Goal: Find specific page/section: Find specific page/section

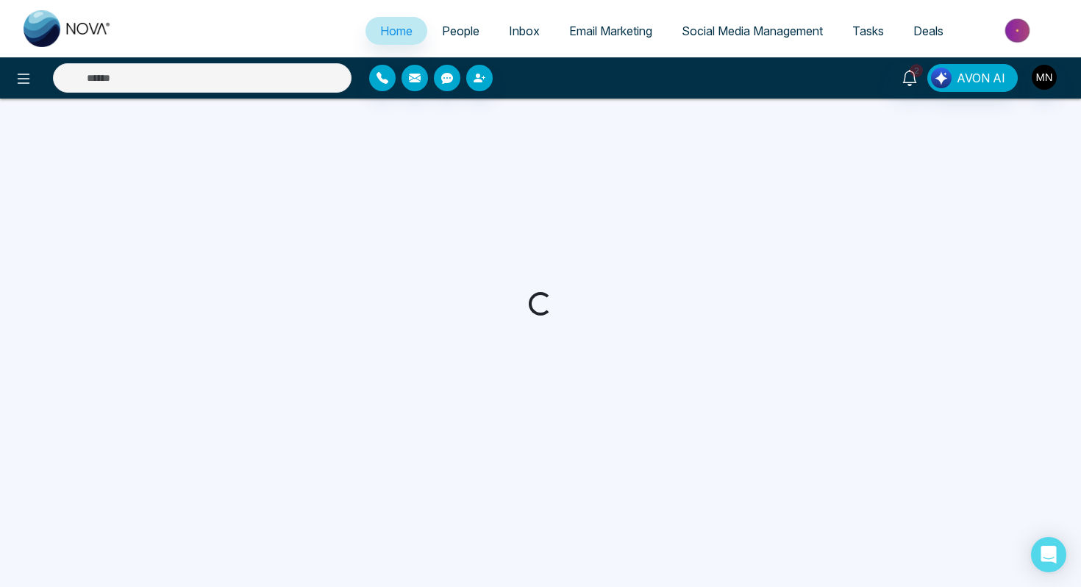
select select "*"
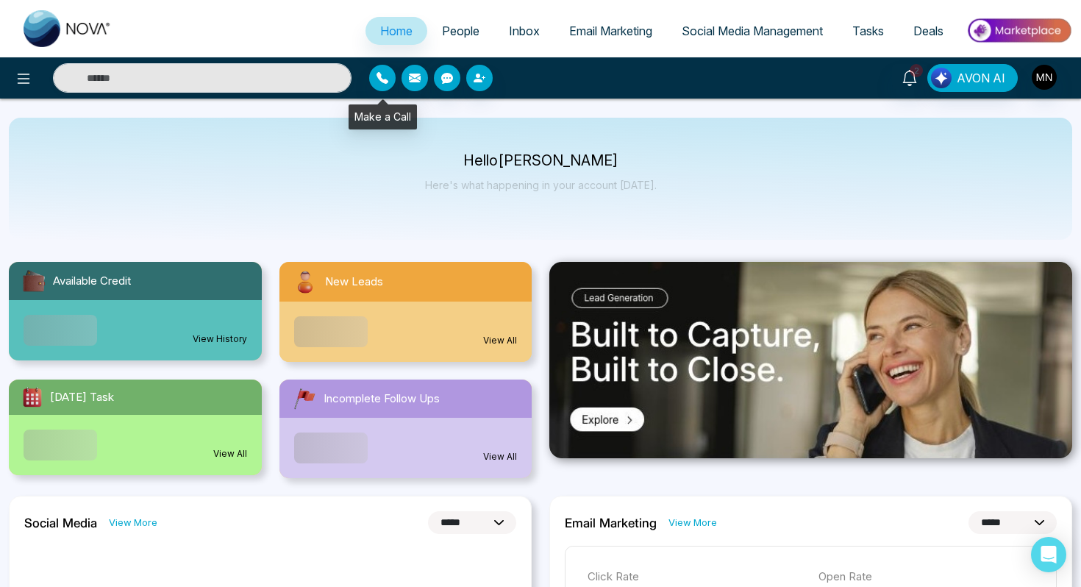
click at [442, 26] on span "People" at bounding box center [460, 31] width 37 height 15
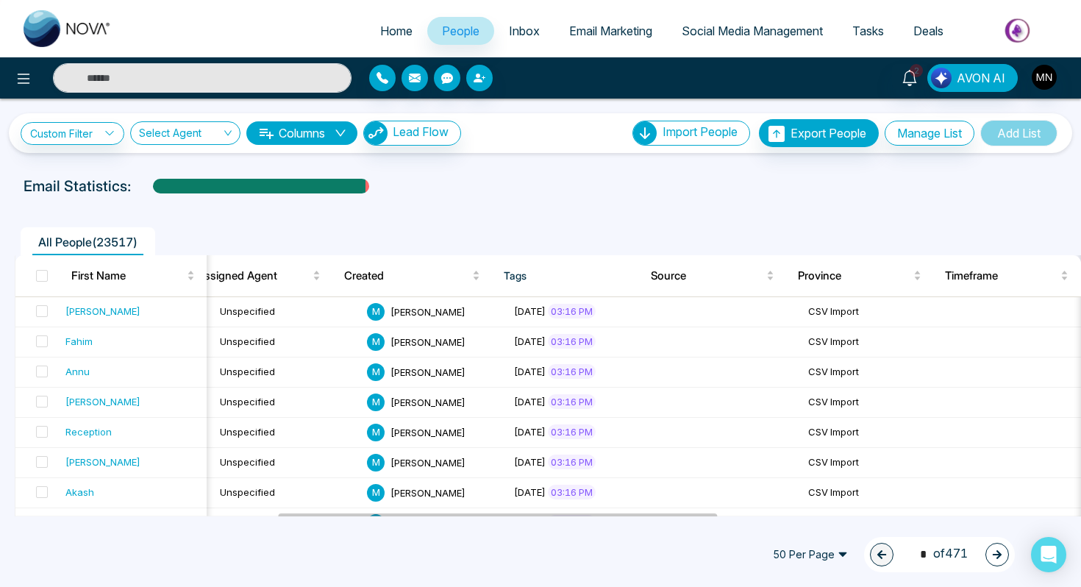
click at [551, 270] on th "Tags" at bounding box center [565, 275] width 147 height 41
click at [529, 273] on th "Tags" at bounding box center [565, 275] width 147 height 41
click at [74, 123] on link "Custom Filter" at bounding box center [73, 133] width 104 height 23
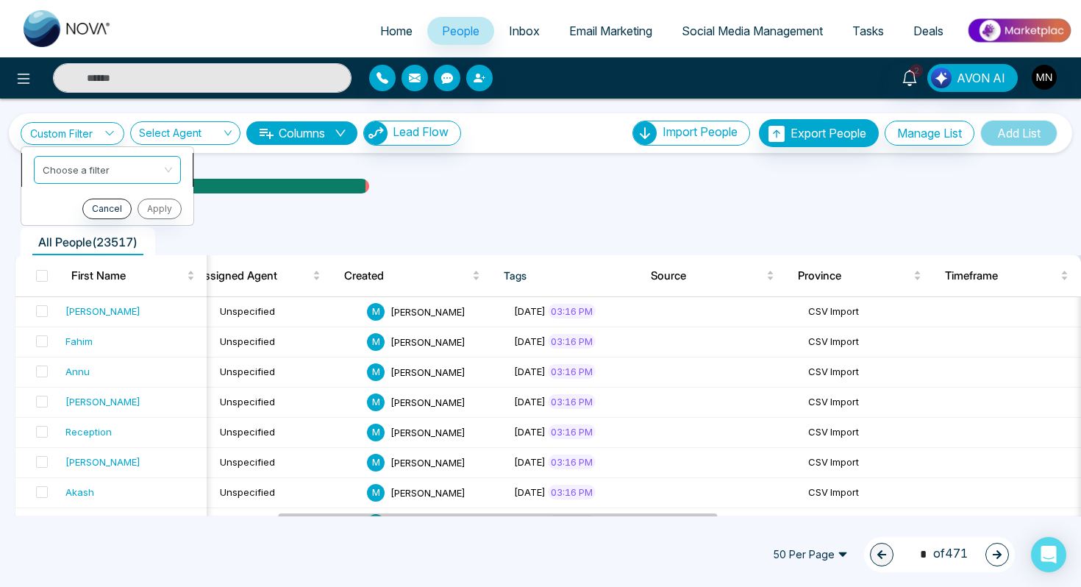
click at [74, 167] on input "search" at bounding box center [102, 168] width 119 height 22
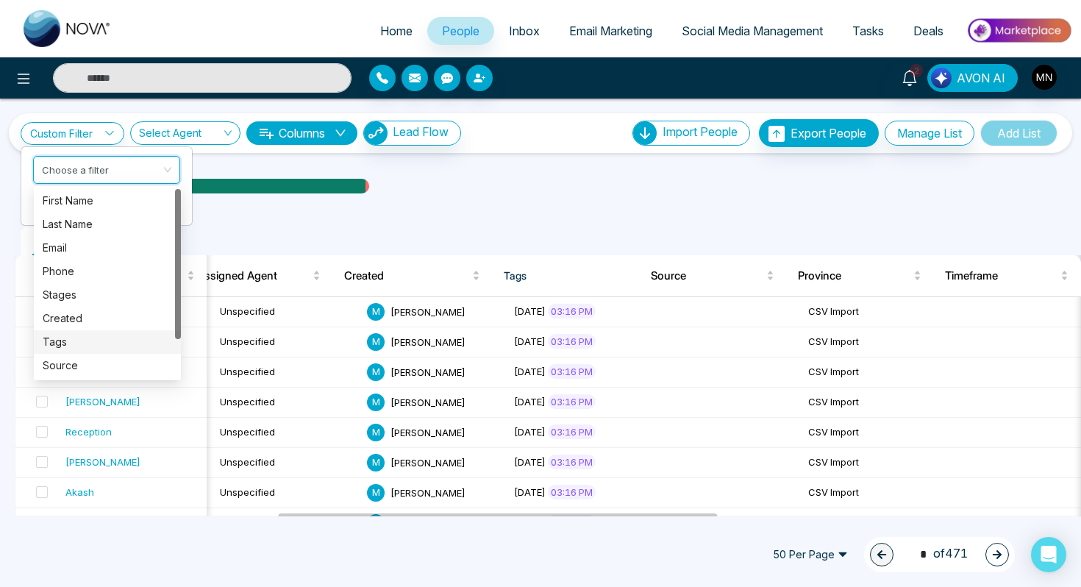
click at [57, 347] on div "Tags" at bounding box center [107, 342] width 129 height 16
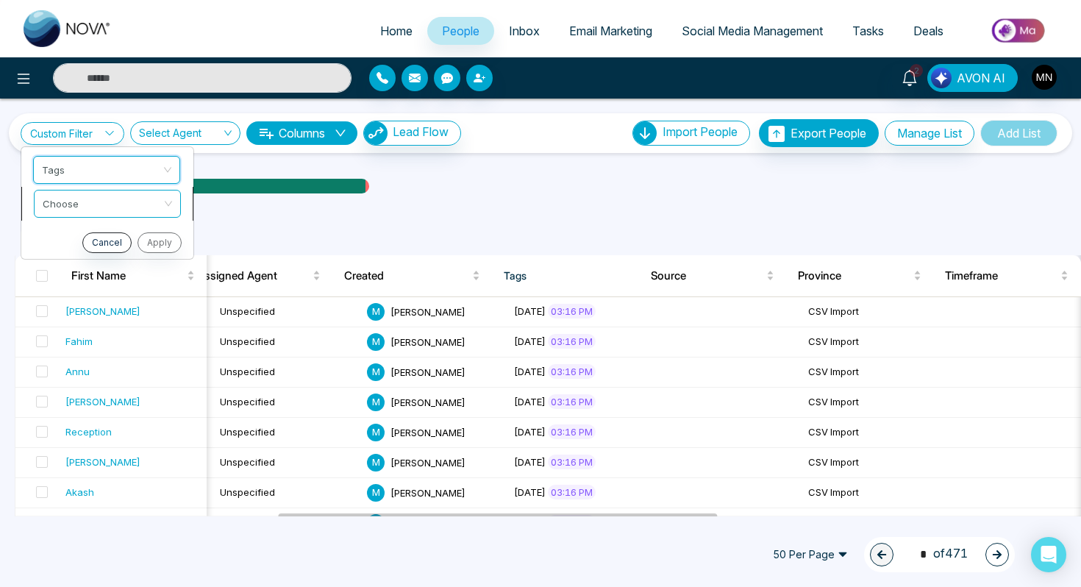
click at [93, 198] on input "search" at bounding box center [102, 201] width 119 height 22
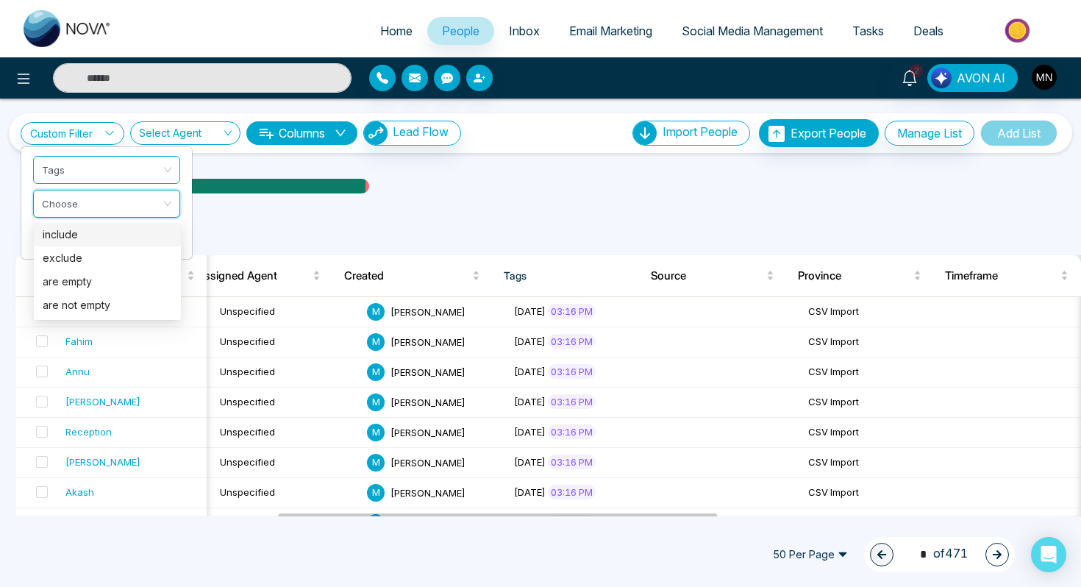
click at [87, 237] on div "include" at bounding box center [107, 234] width 129 height 16
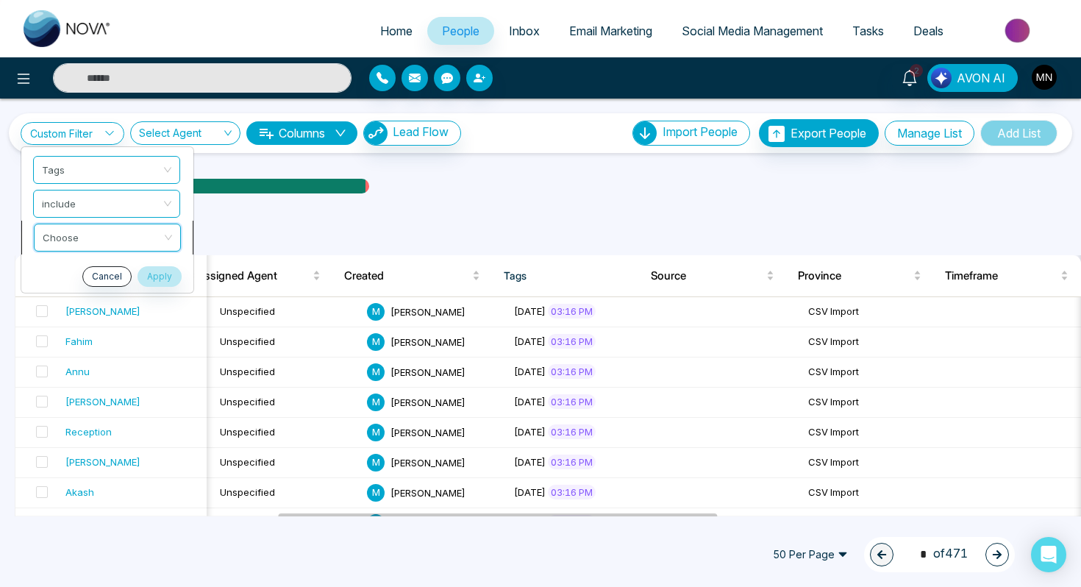
click at [87, 244] on input "search" at bounding box center [102, 235] width 119 height 22
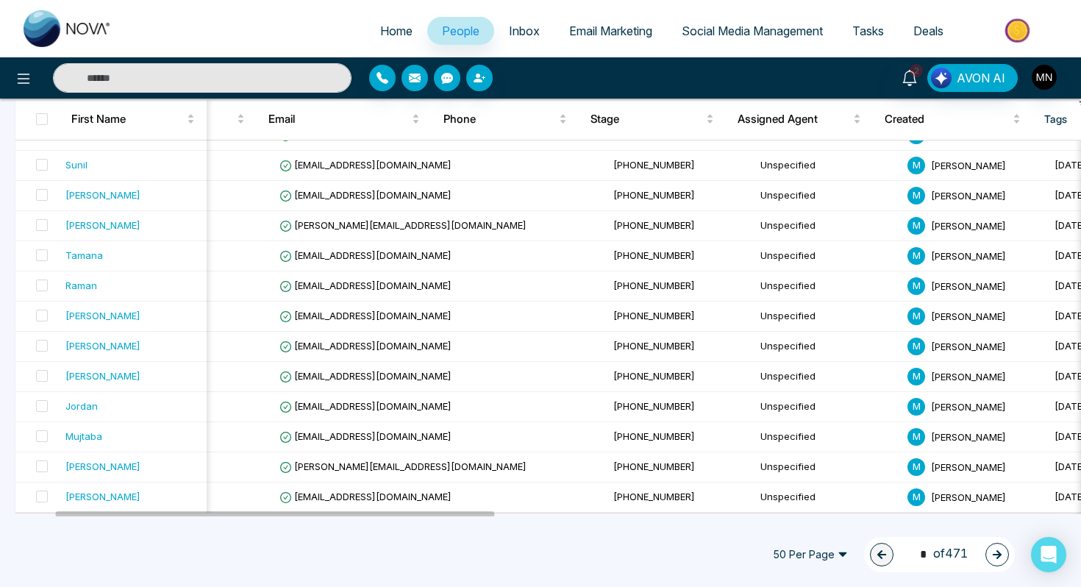
click at [990, 553] on button "button" at bounding box center [997, 554] width 24 height 24
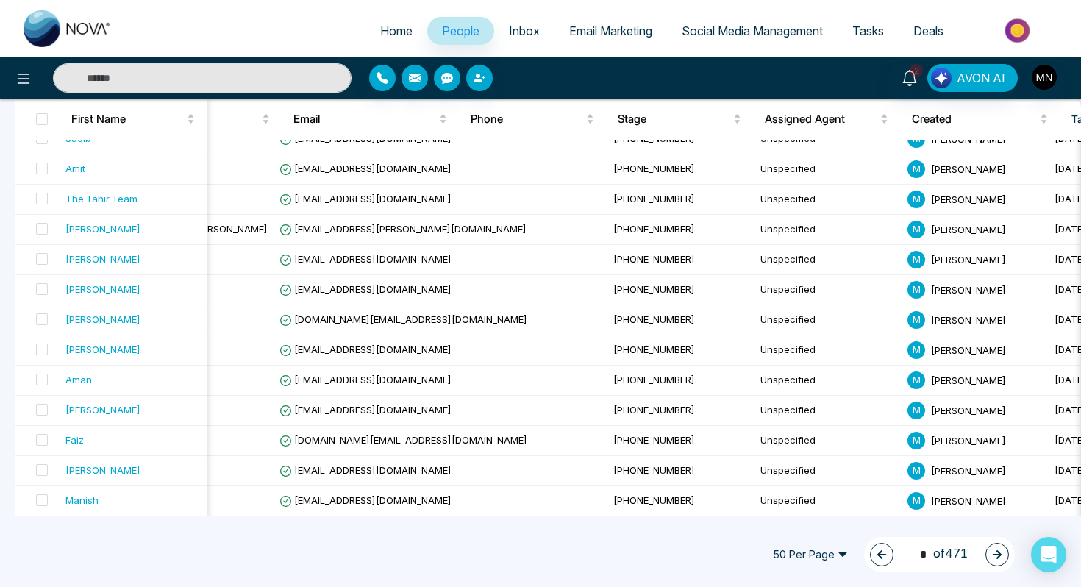
click at [994, 555] on icon "button" at bounding box center [997, 554] width 10 height 10
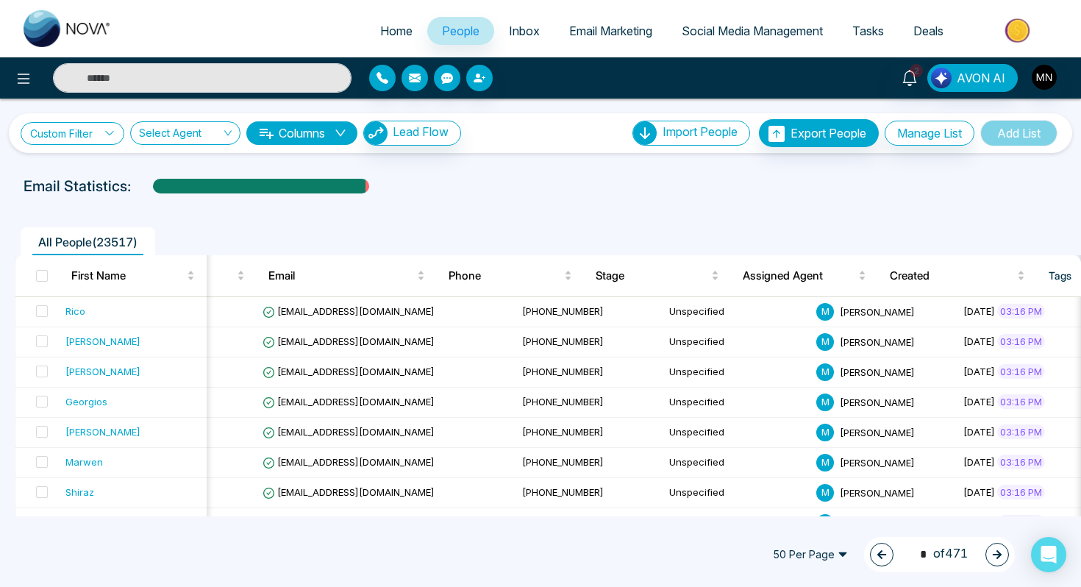
click at [77, 132] on link "Custom Filter" at bounding box center [73, 133] width 104 height 23
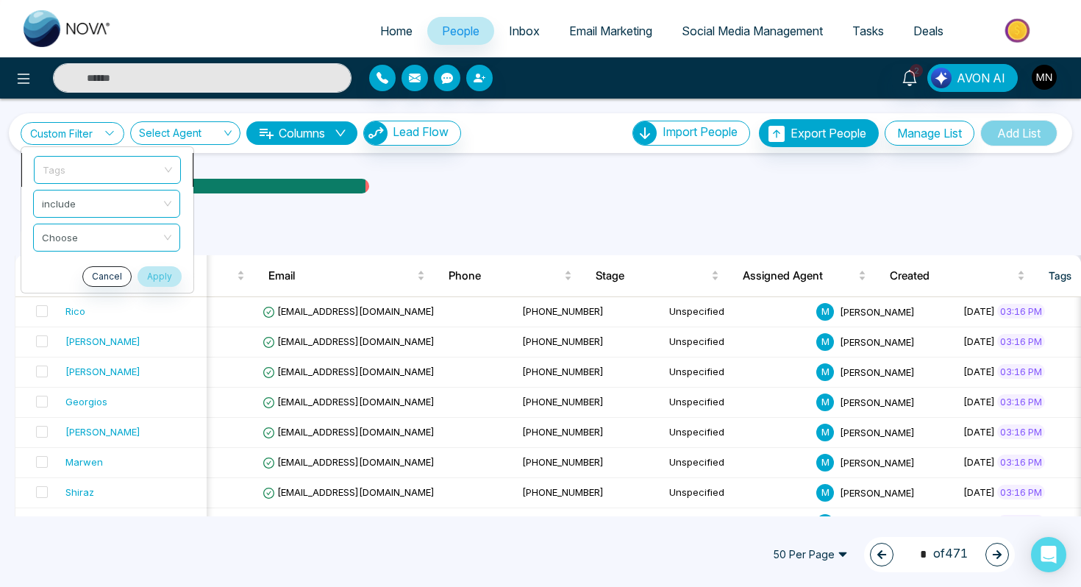
click at [92, 165] on span "Tags" at bounding box center [107, 170] width 129 height 26
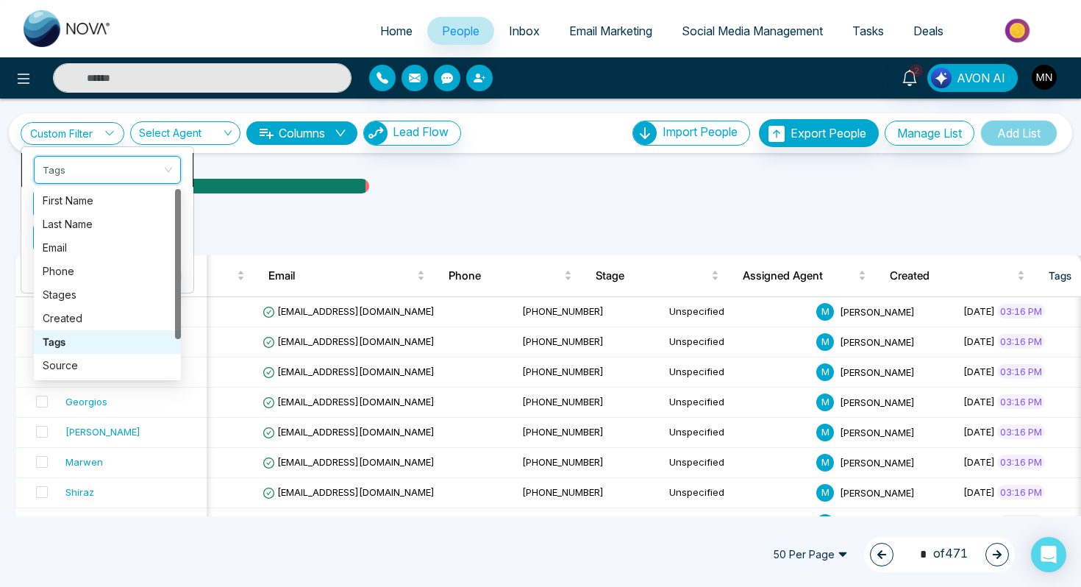
click at [92, 165] on span "Tags" at bounding box center [107, 170] width 129 height 26
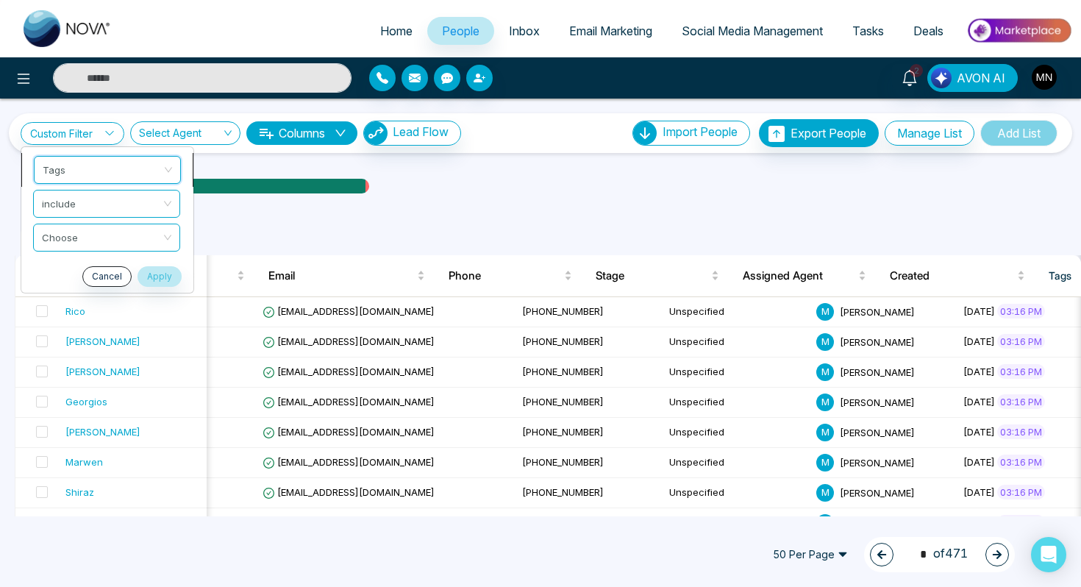
click at [98, 168] on span "Tags" at bounding box center [107, 170] width 129 height 26
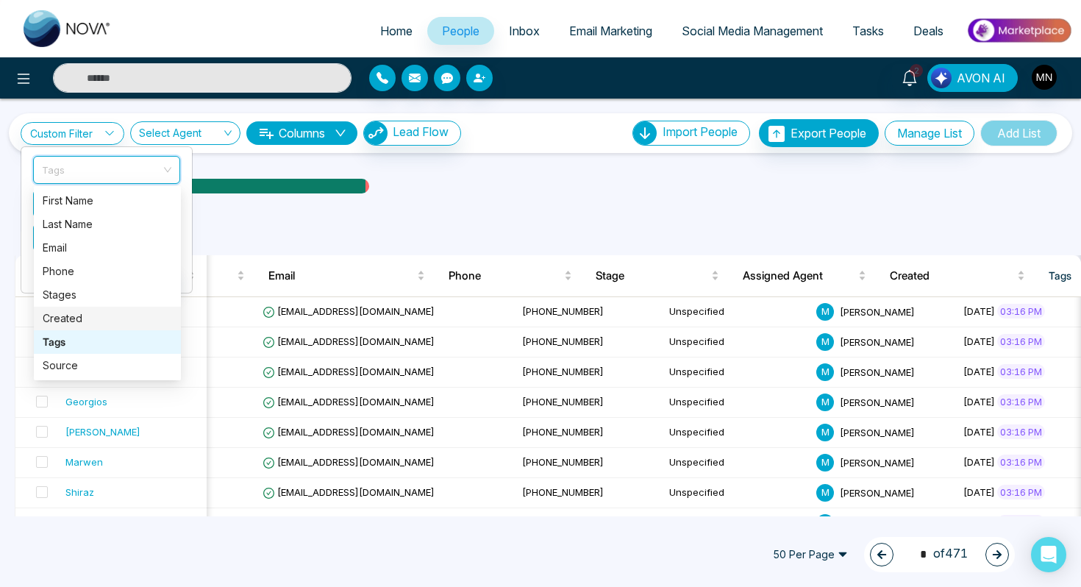
click at [87, 322] on div "Created" at bounding box center [107, 318] width 129 height 16
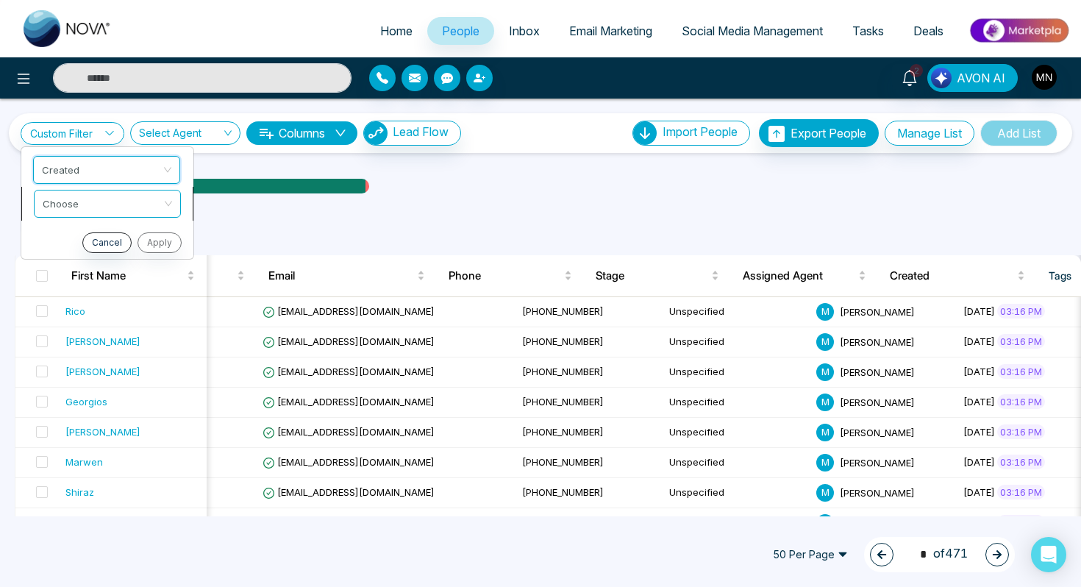
click at [124, 209] on input "search" at bounding box center [102, 201] width 119 height 22
click at [114, 239] on div "was less than" at bounding box center [107, 234] width 129 height 16
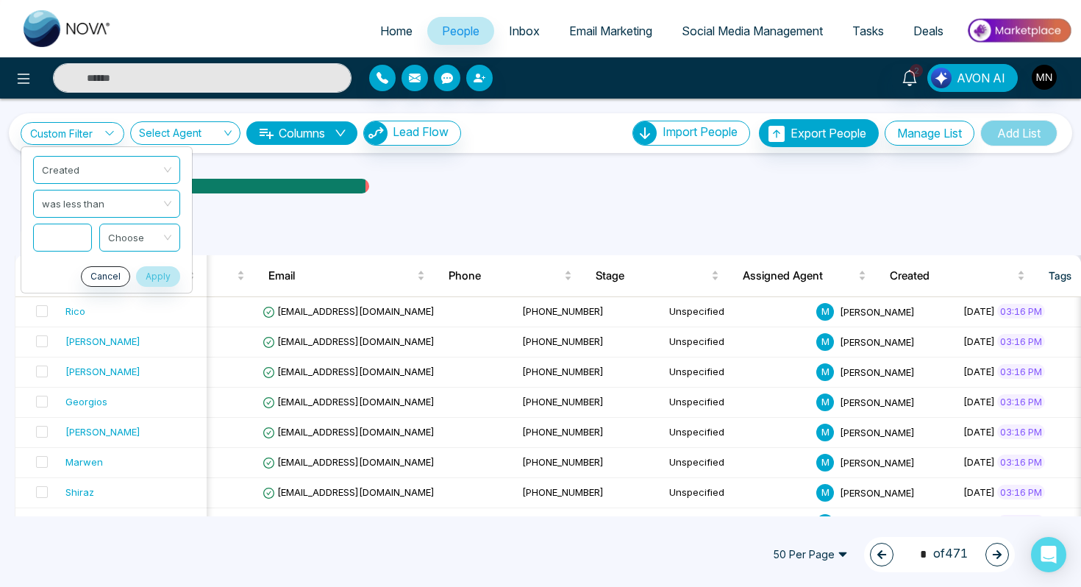
click at [62, 234] on input at bounding box center [62, 237] width 59 height 28
click at [130, 231] on input "search" at bounding box center [134, 235] width 53 height 22
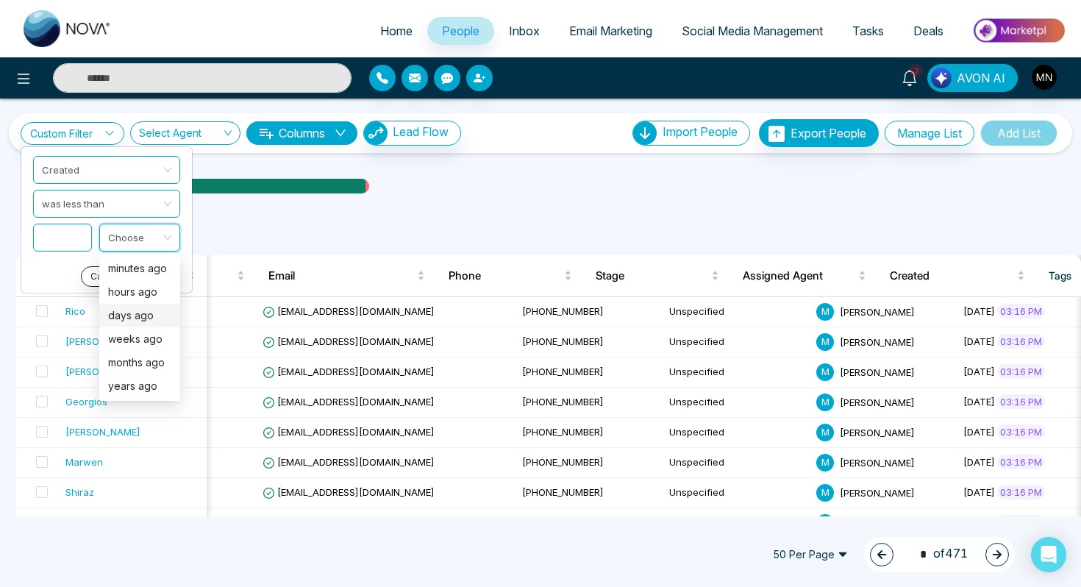
click at [129, 312] on div "days ago" at bounding box center [139, 315] width 63 height 16
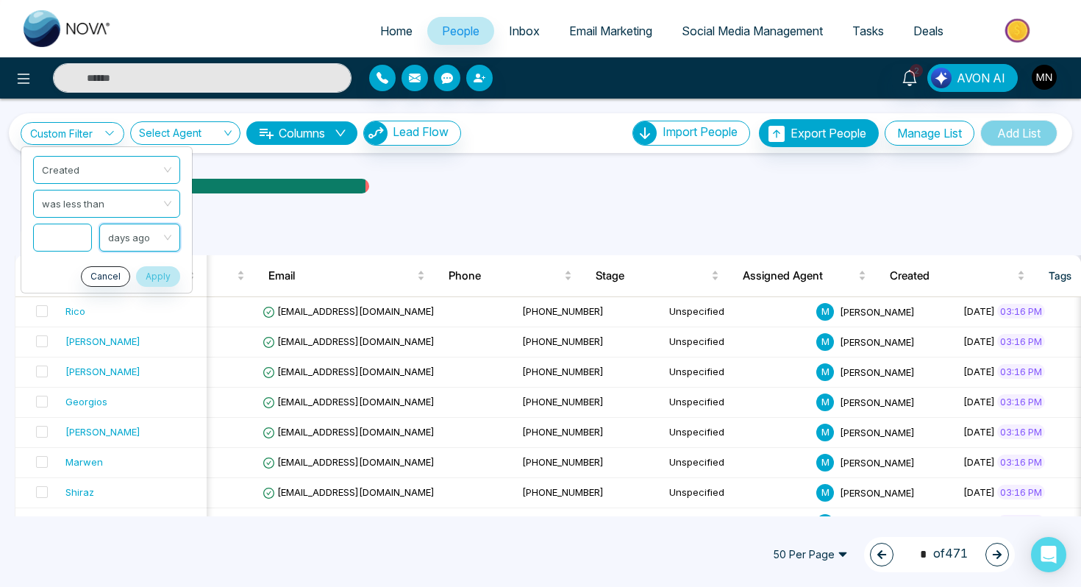
click at [76, 251] on li "days ago days ago" at bounding box center [106, 238] width 171 height 34
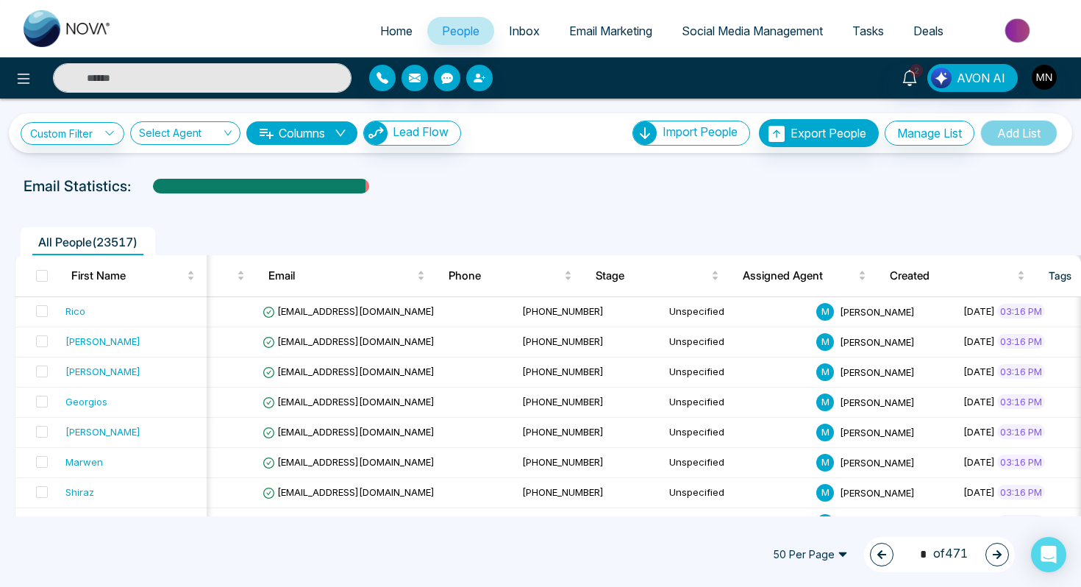
click at [76, 249] on div "All People ( 23517 )" at bounding box center [87, 244] width 111 height 22
type input "*"
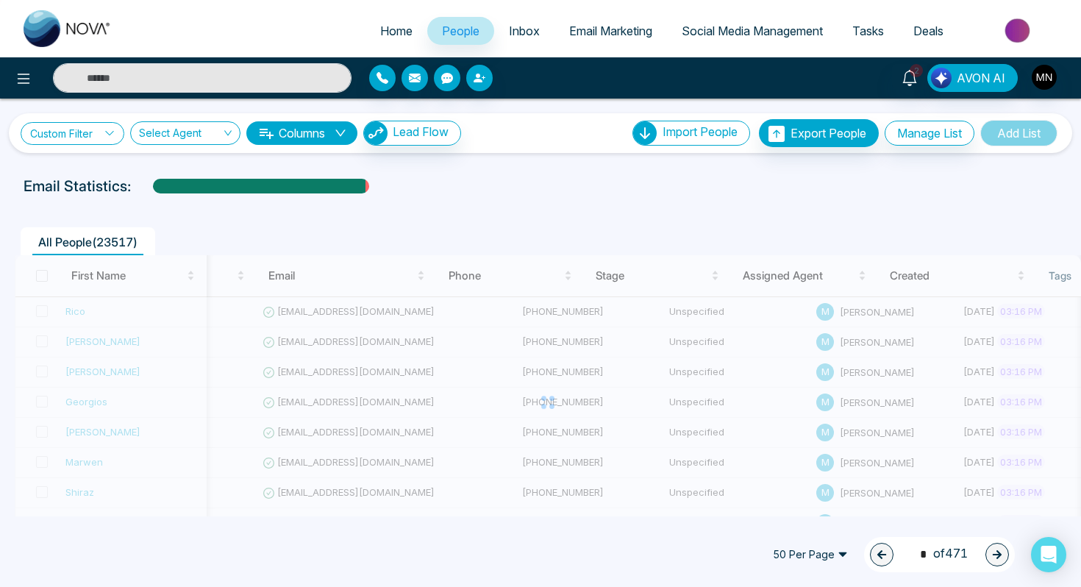
click at [107, 123] on link "Custom Filter" at bounding box center [73, 133] width 104 height 23
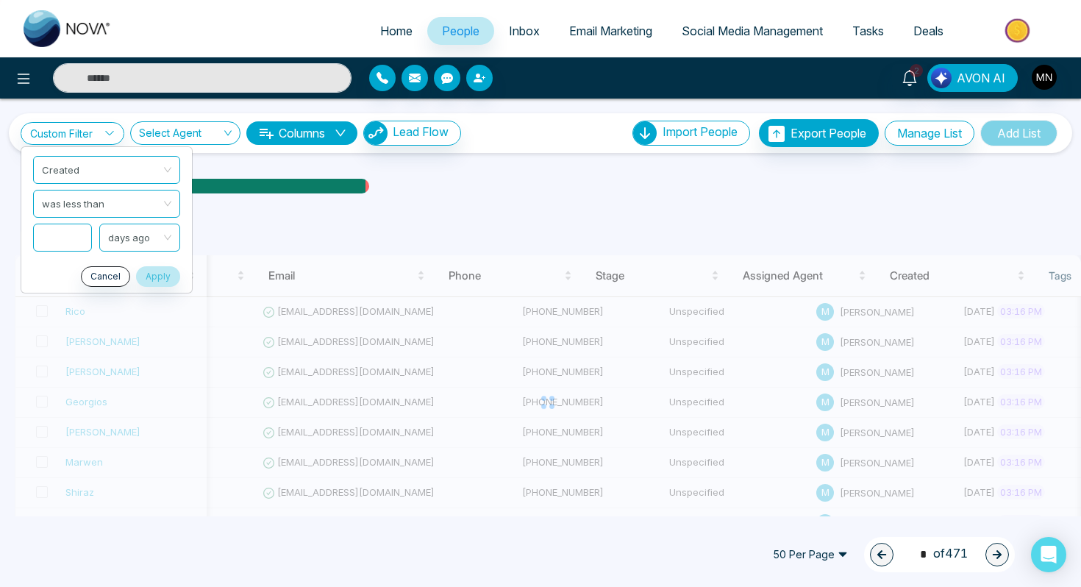
click at [73, 245] on input at bounding box center [62, 237] width 59 height 28
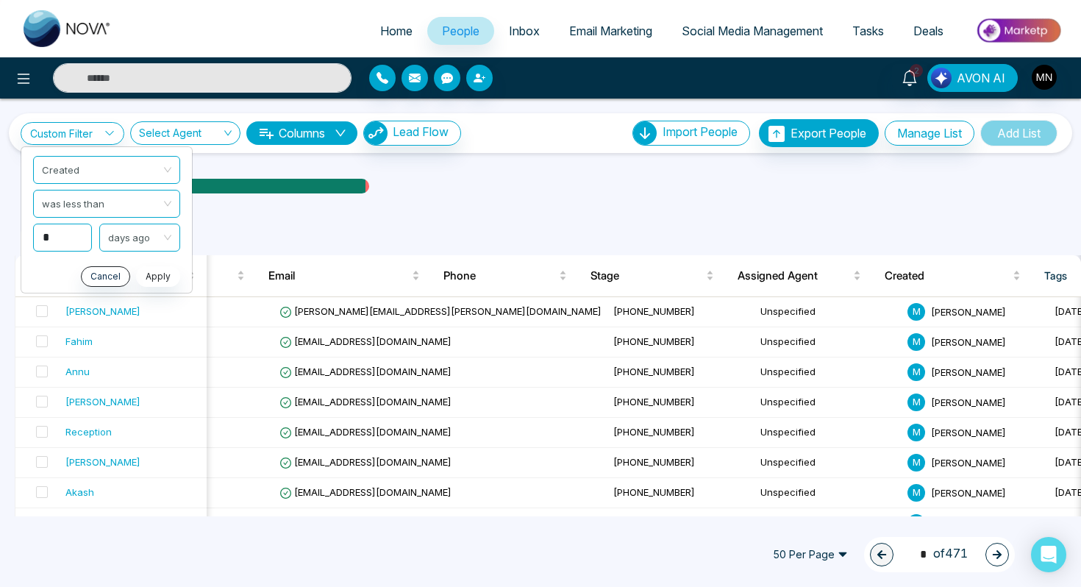
type input "*"
click at [168, 273] on button "Apply" at bounding box center [158, 276] width 44 height 21
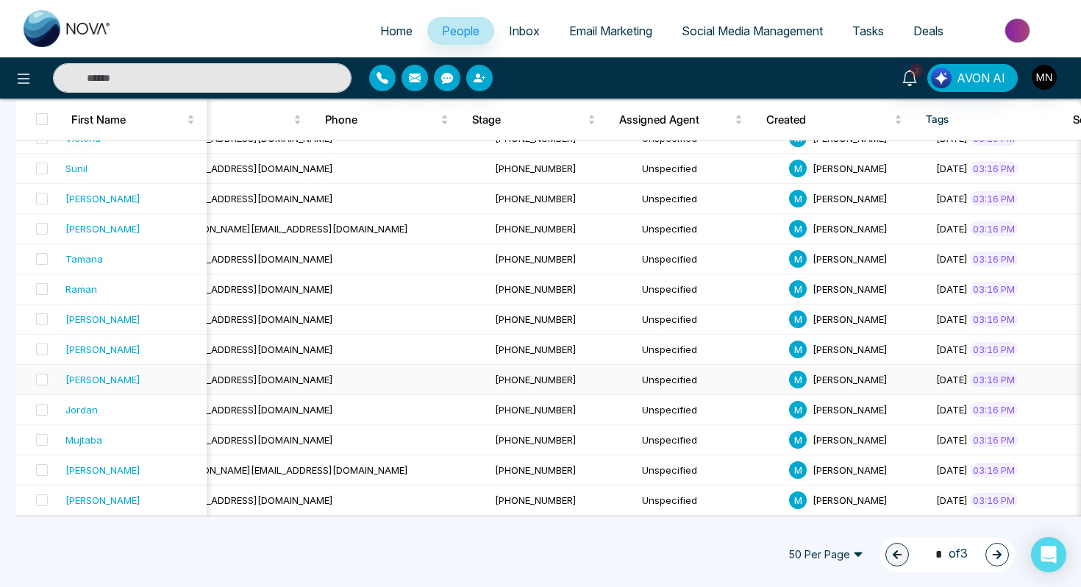
scroll to position [0, 223]
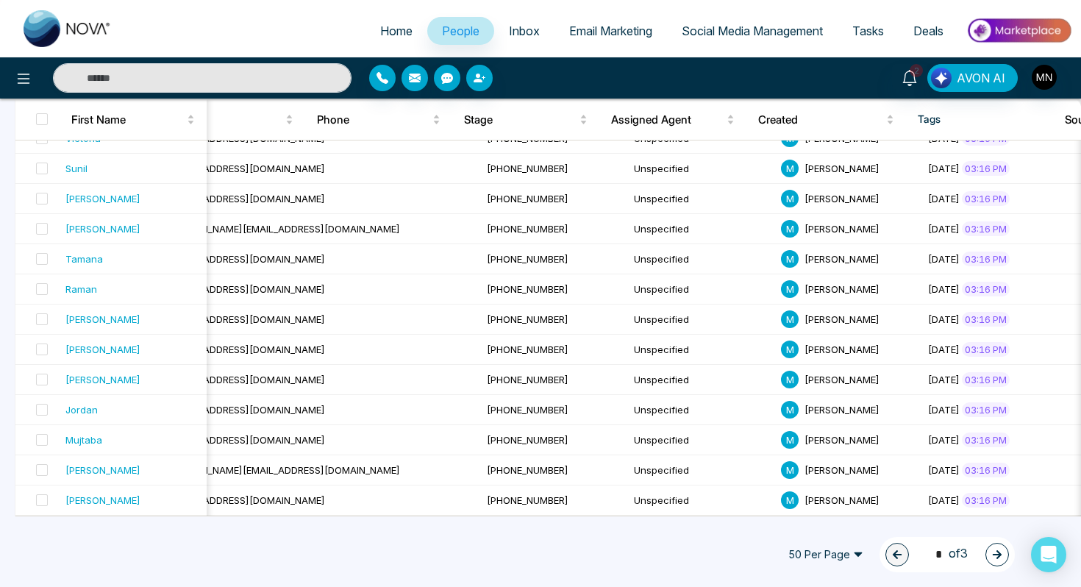
click at [994, 553] on icon "button" at bounding box center [996, 554] width 9 height 9
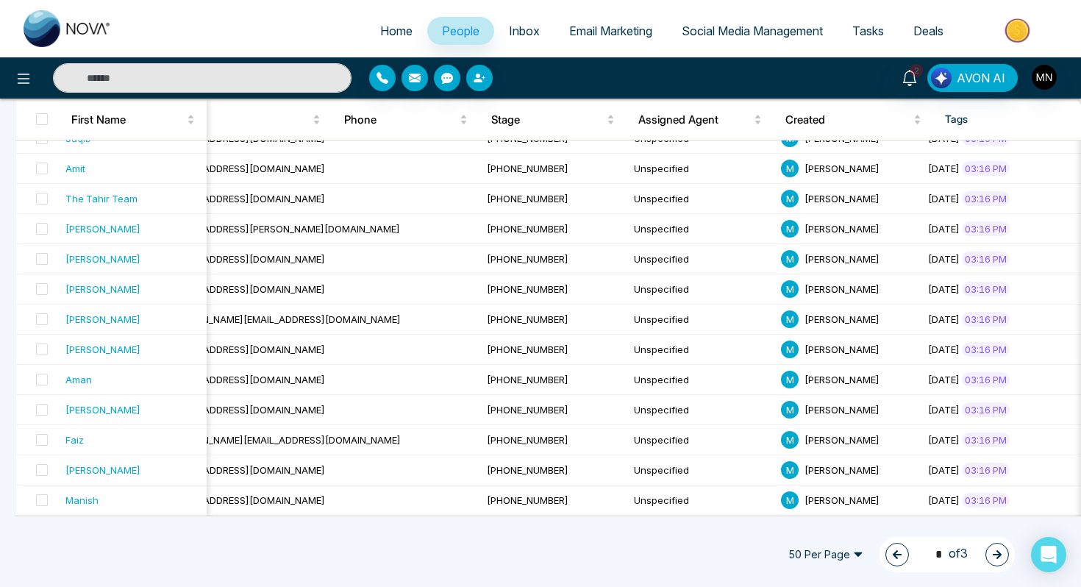
click at [995, 557] on icon "button" at bounding box center [997, 554] width 10 height 10
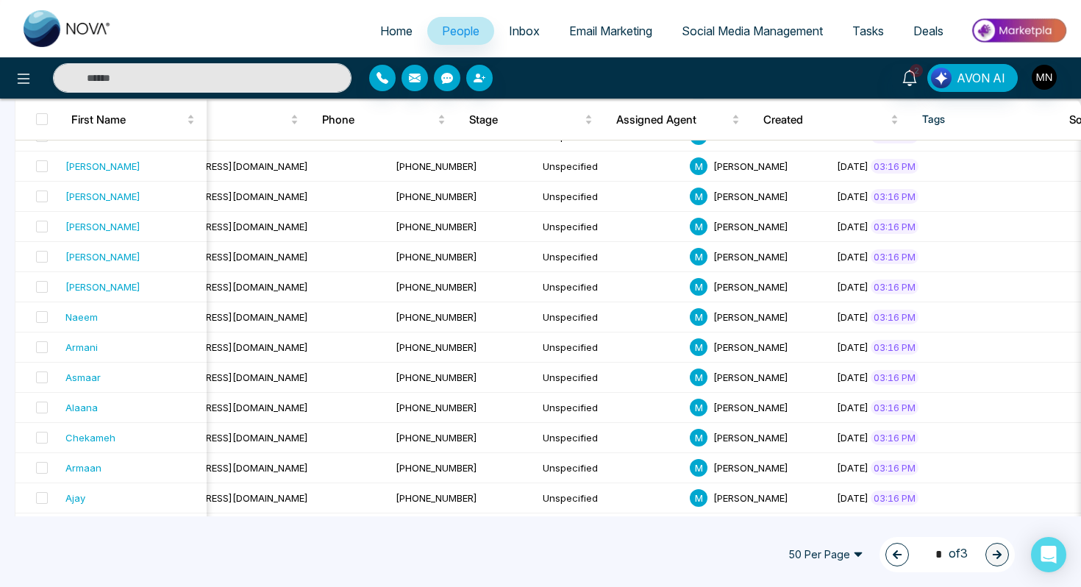
scroll to position [0, 0]
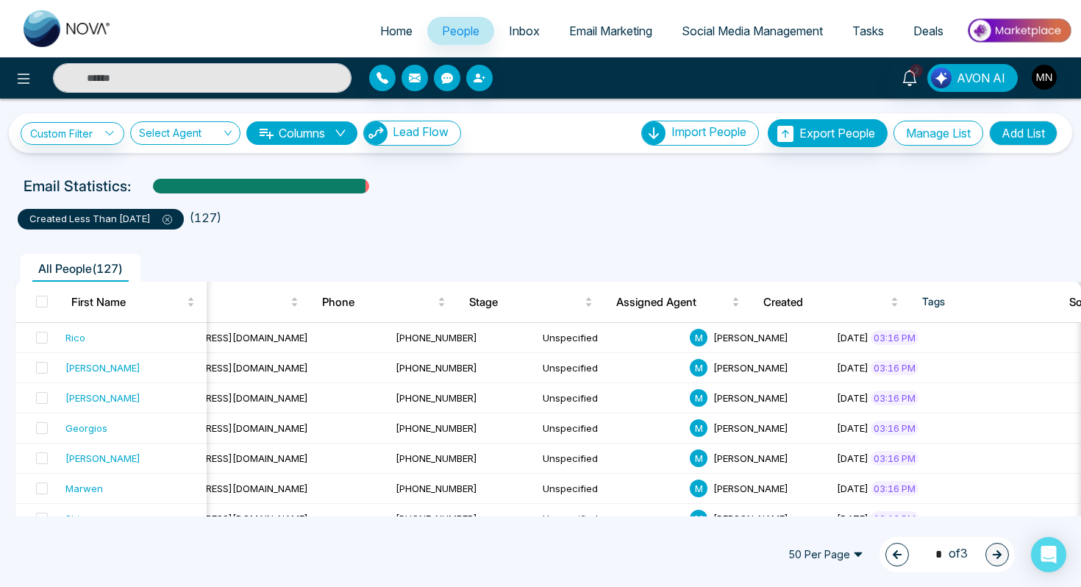
click at [82, 216] on p "created less than [DATE]" at bounding box center [100, 219] width 143 height 15
click at [75, 136] on link "Custom Filter" at bounding box center [73, 133] width 104 height 23
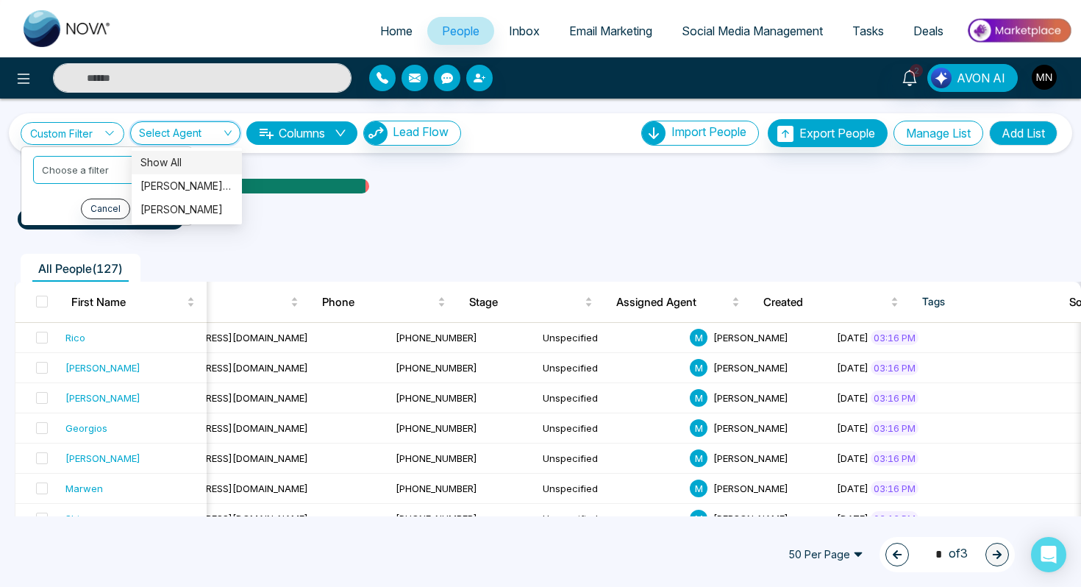
click at [170, 139] on input "search" at bounding box center [180, 136] width 82 height 28
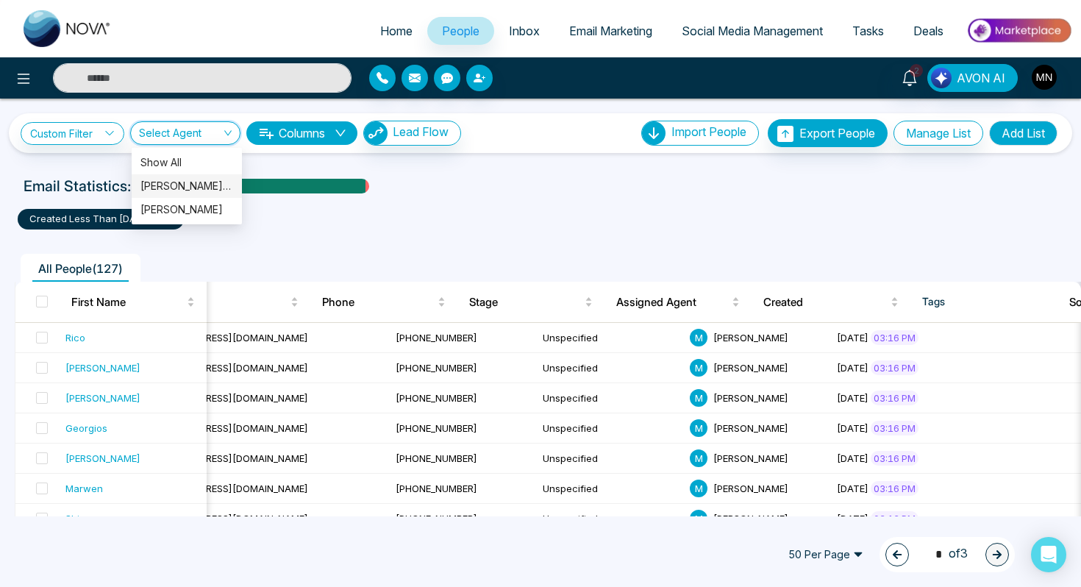
click at [172, 185] on div "[PERSON_NAME] (me)" at bounding box center [186, 186] width 93 height 16
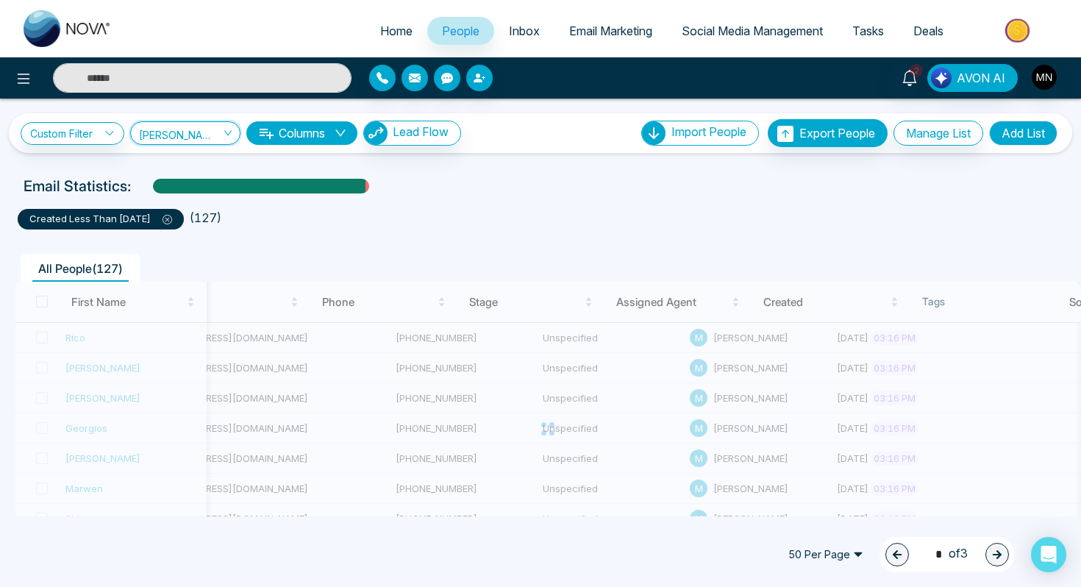
type input "*"
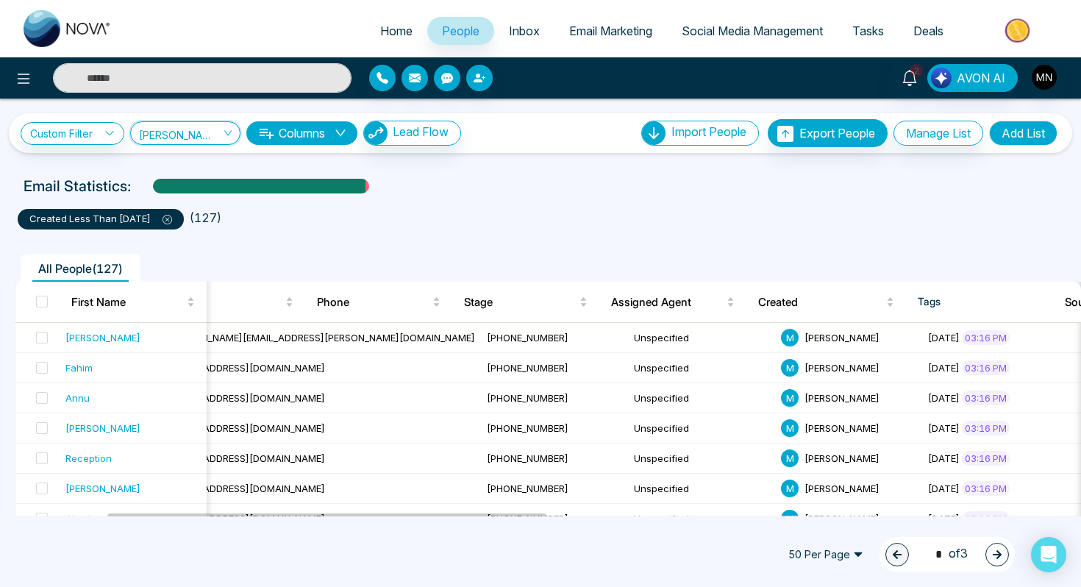
click at [184, 222] on div "created less than [DATE]" at bounding box center [101, 219] width 166 height 21
click at [172, 221] on icon at bounding box center [167, 220] width 10 height 10
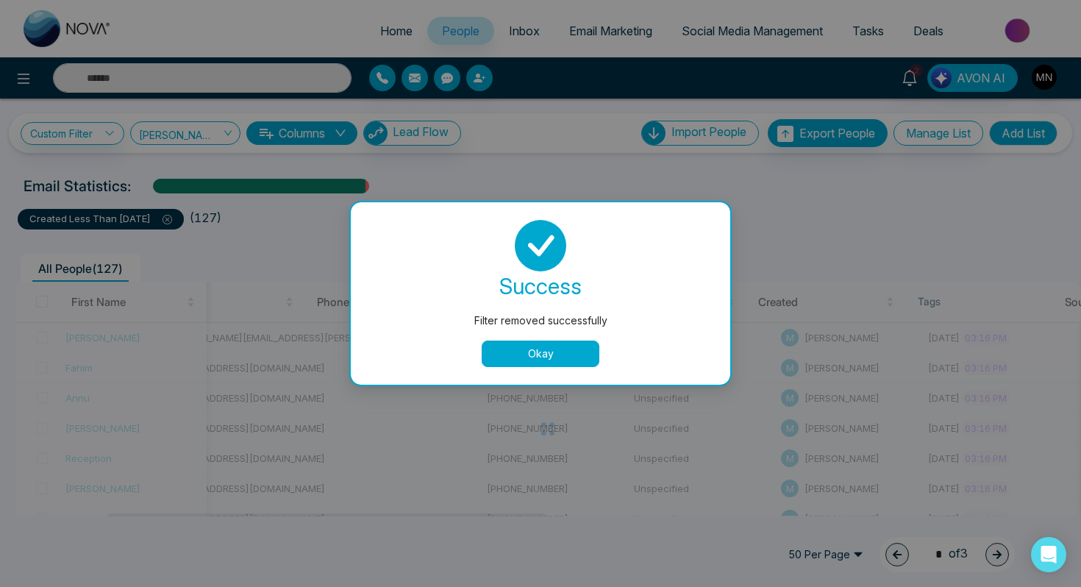
click at [514, 374] on div "success Filter removed successfully Okay" at bounding box center [540, 293] width 379 height 182
click at [513, 357] on button "Okay" at bounding box center [540, 353] width 118 height 26
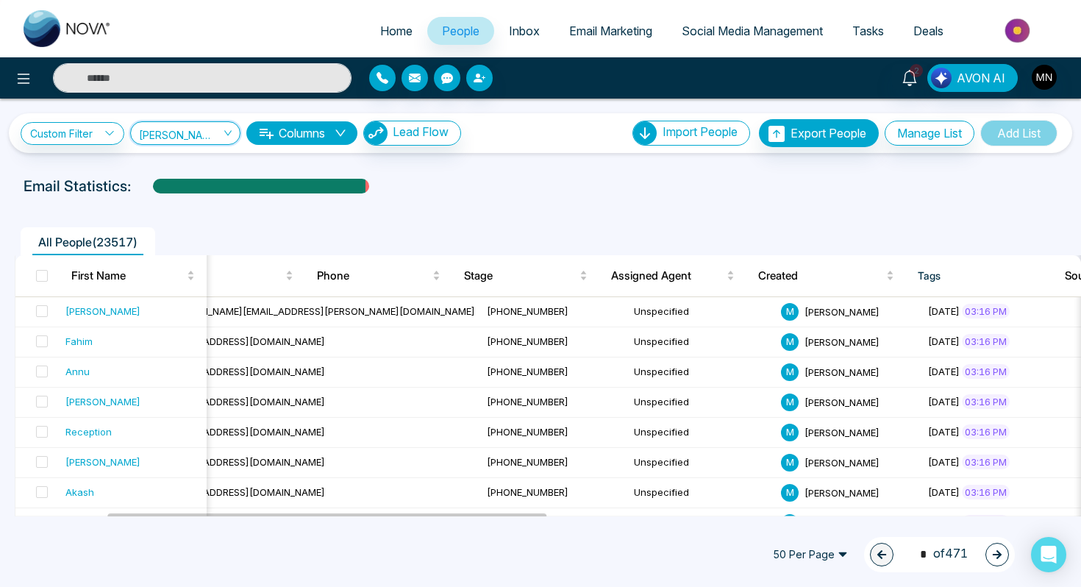
click at [198, 122] on input "search" at bounding box center [180, 136] width 82 height 28
click at [194, 187] on div "[PERSON_NAME] (me)" at bounding box center [186, 186] width 93 height 16
click at [431, 248] on ul "All People ( 23517 )" at bounding box center [507, 241] width 985 height 28
click at [62, 125] on link "Custom Filter" at bounding box center [73, 133] width 104 height 23
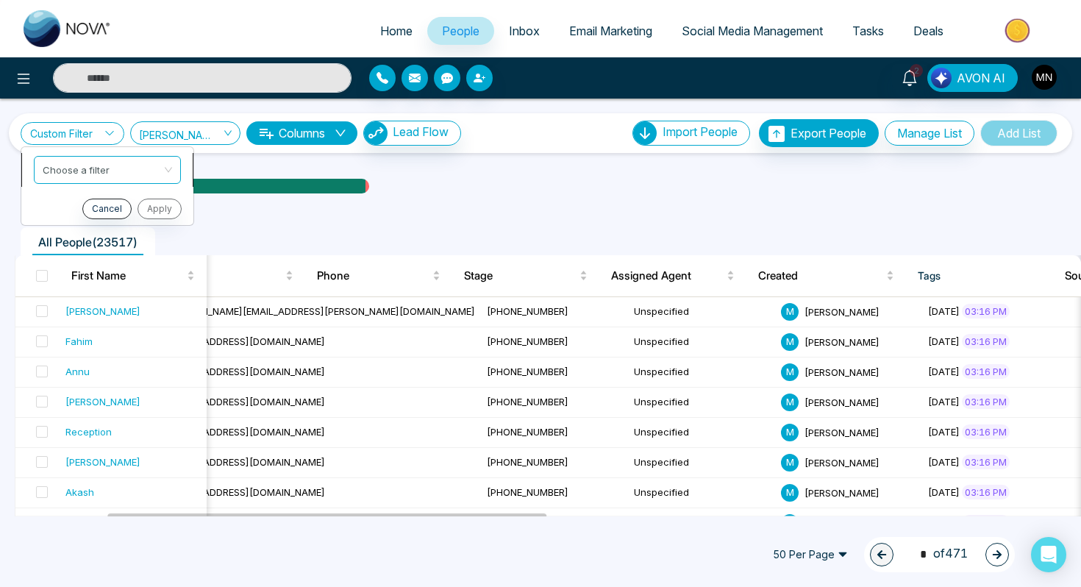
click at [71, 181] on span at bounding box center [102, 170] width 119 height 26
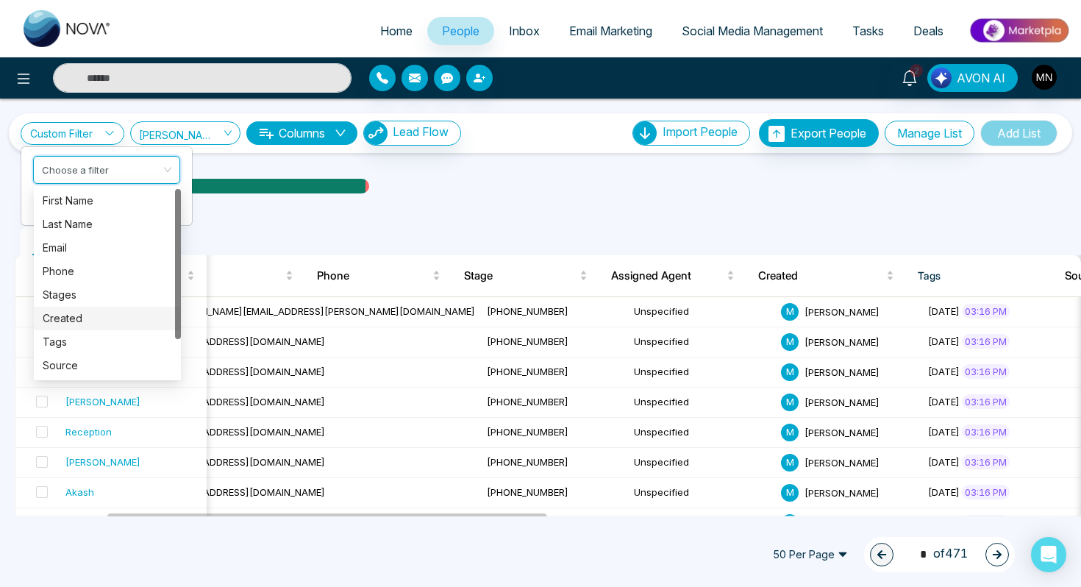
scroll to position [47, 0]
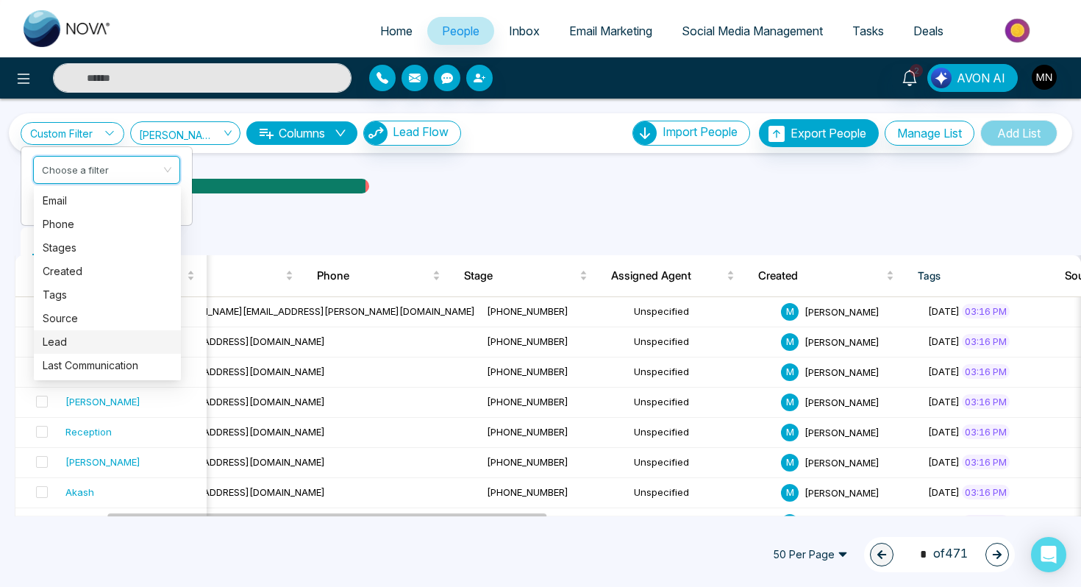
click at [318, 227] on ul "All People ( 23517 )" at bounding box center [507, 241] width 985 height 28
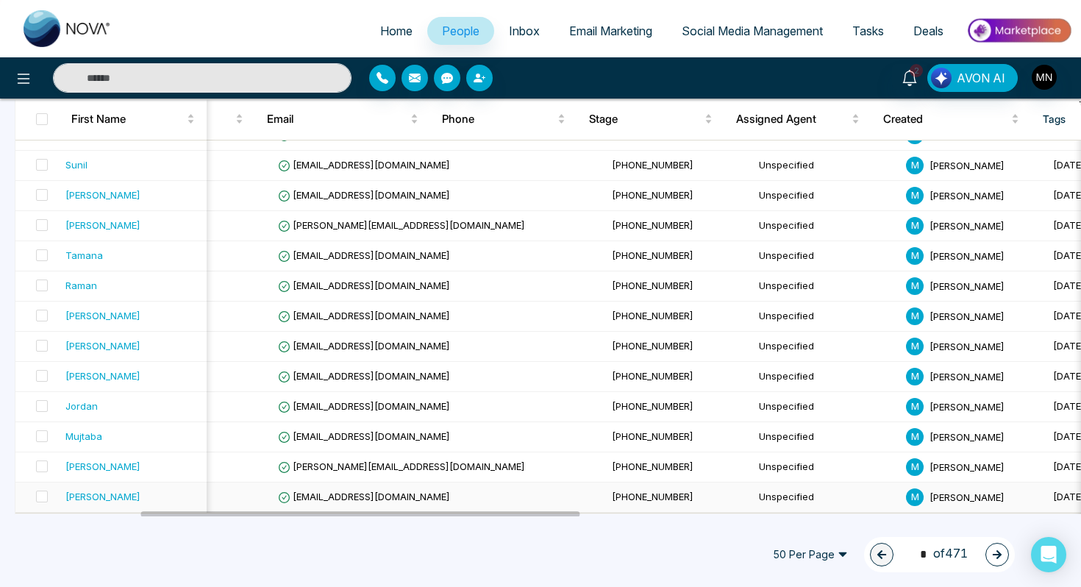
scroll to position [0, 0]
